Goal: Information Seeking & Learning: Learn about a topic

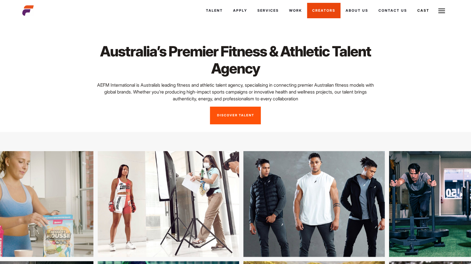
click at [331, 11] on link "Creators" at bounding box center [323, 10] width 33 height 15
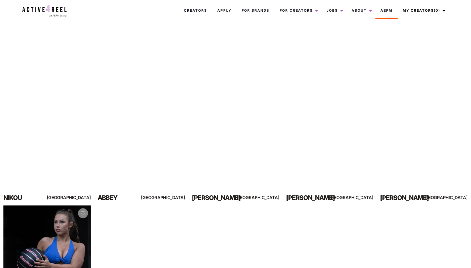
scroll to position [37, 0]
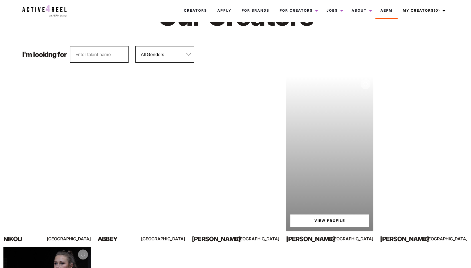
click at [324, 157] on div "Your browser does not support the video tag. View Profile" at bounding box center [329, 153] width 87 height 155
click at [320, 219] on link "View Profile" at bounding box center [329, 221] width 79 height 13
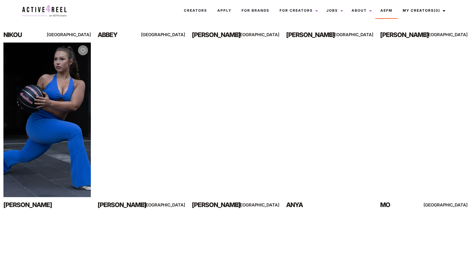
scroll to position [241, 0]
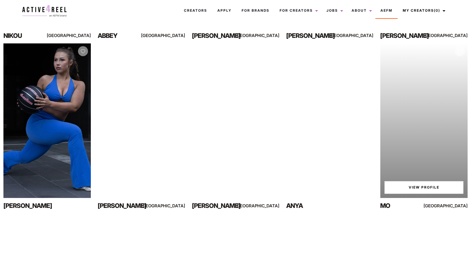
click at [429, 97] on div "Your browser does not support the video tag. View Profile" at bounding box center [423, 120] width 87 height 155
click at [417, 187] on link "View Profile" at bounding box center [423, 187] width 79 height 13
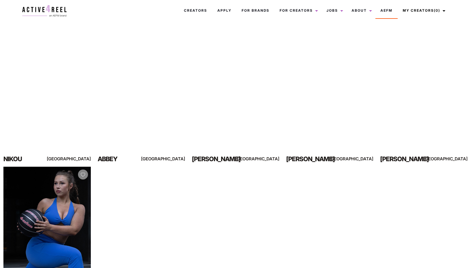
scroll to position [117, 0]
click at [202, 15] on link "Creators" at bounding box center [195, 10] width 33 height 15
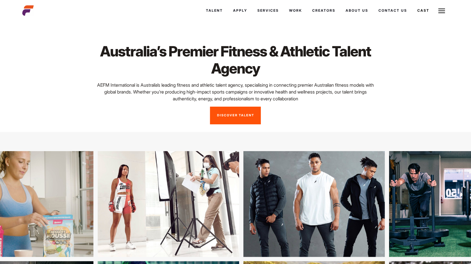
click at [237, 125] on div "Australia’s Premier Fitness & Athletic Talent Agency AEFM International is Aust…" at bounding box center [235, 84] width 433 height 122
click at [242, 117] on link "Discover Talent" at bounding box center [235, 116] width 51 height 18
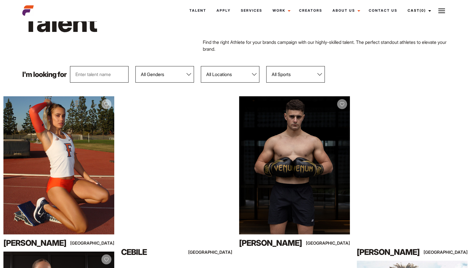
scroll to position [85, 0]
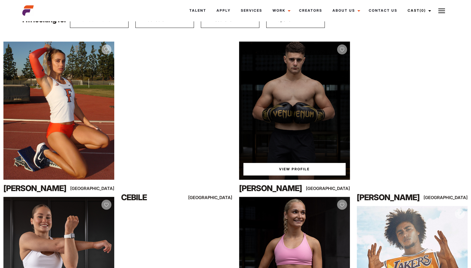
click at [307, 107] on div "View Profile" at bounding box center [294, 111] width 111 height 138
click at [280, 167] on link "View Profile" at bounding box center [294, 169] width 102 height 13
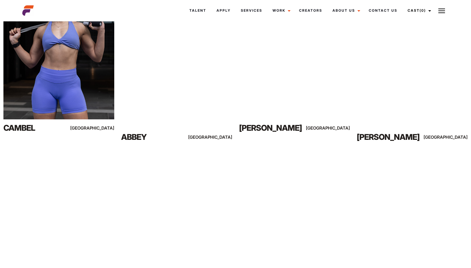
scroll to position [1707, 0]
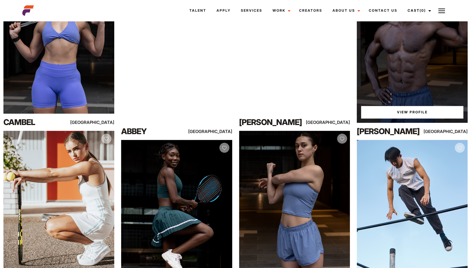
click at [419, 76] on div "View Profile" at bounding box center [411, 54] width 111 height 138
click at [409, 112] on link "View Profile" at bounding box center [412, 112] width 102 height 13
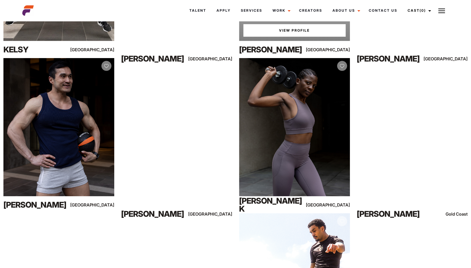
scroll to position [2561, 0]
